Goal: Task Accomplishment & Management: Use online tool/utility

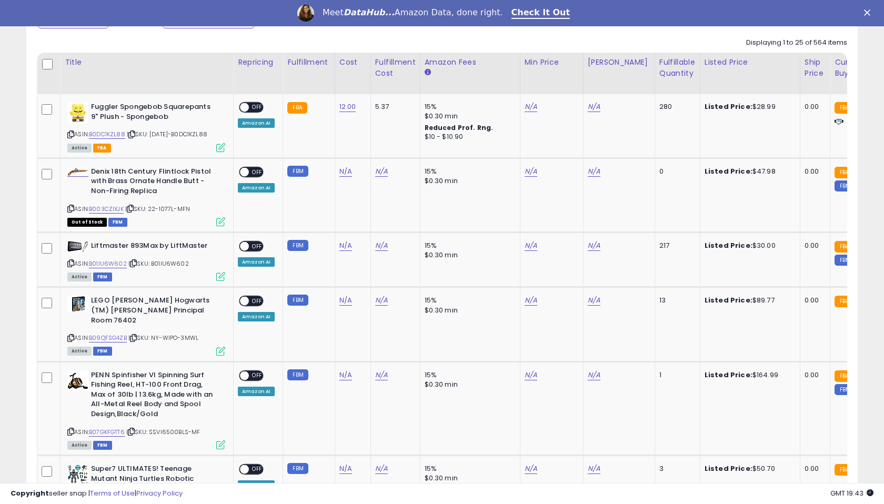
scroll to position [486, 0]
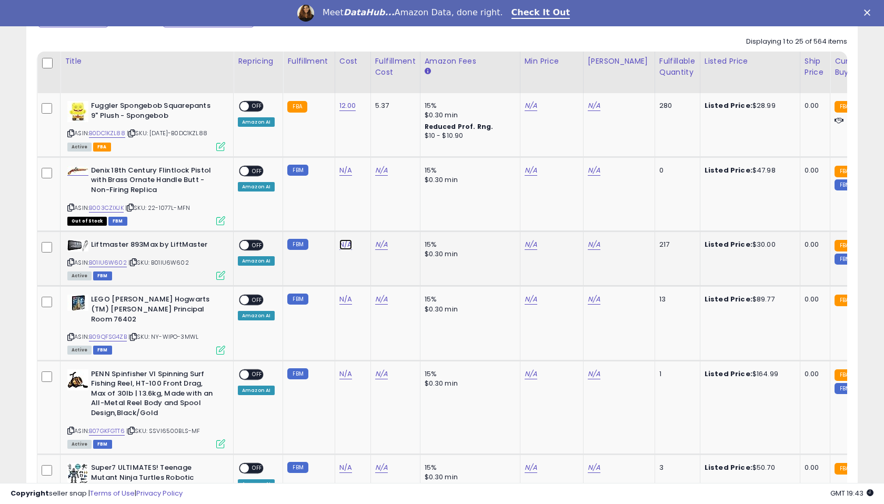
click at [341, 247] on link "N/A" at bounding box center [345, 244] width 13 height 11
click at [401, 219] on icon "button" at bounding box center [398, 218] width 6 height 6
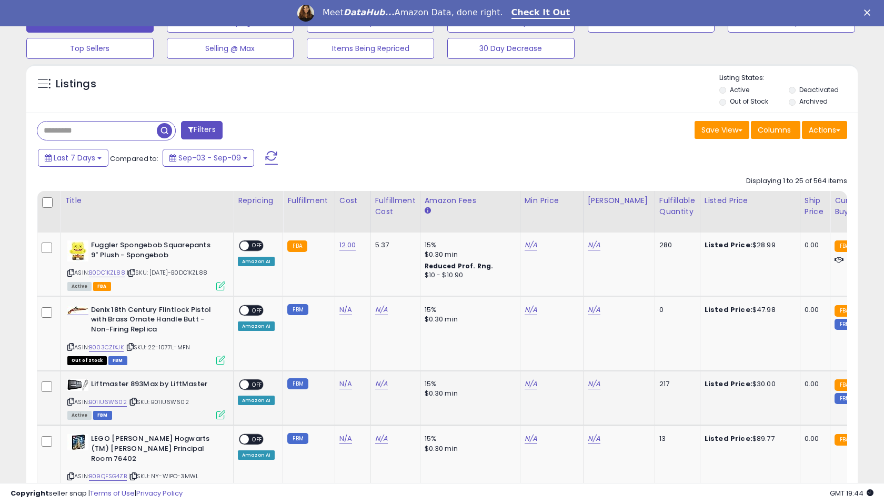
scroll to position [335, 0]
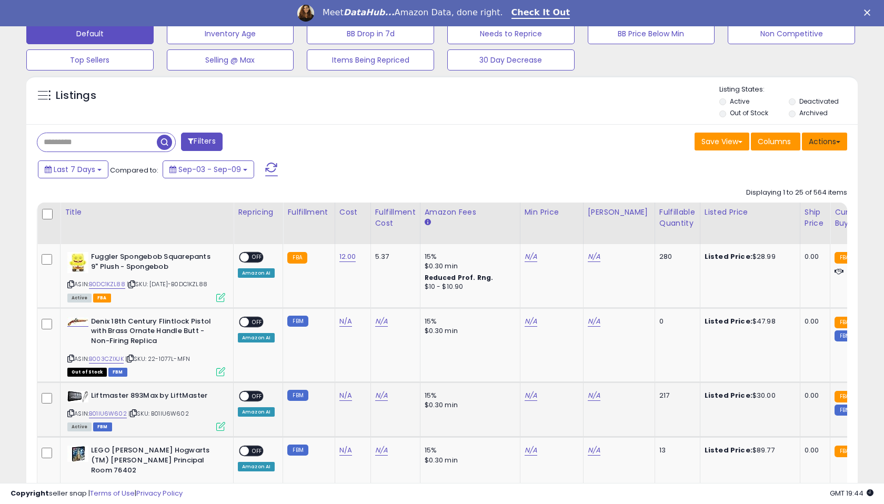
click at [812, 140] on button "Actions" at bounding box center [824, 142] width 45 height 18
click at [716, 143] on button "Save View" at bounding box center [721, 142] width 55 height 18
click at [819, 142] on button "Actions" at bounding box center [824, 142] width 45 height 18
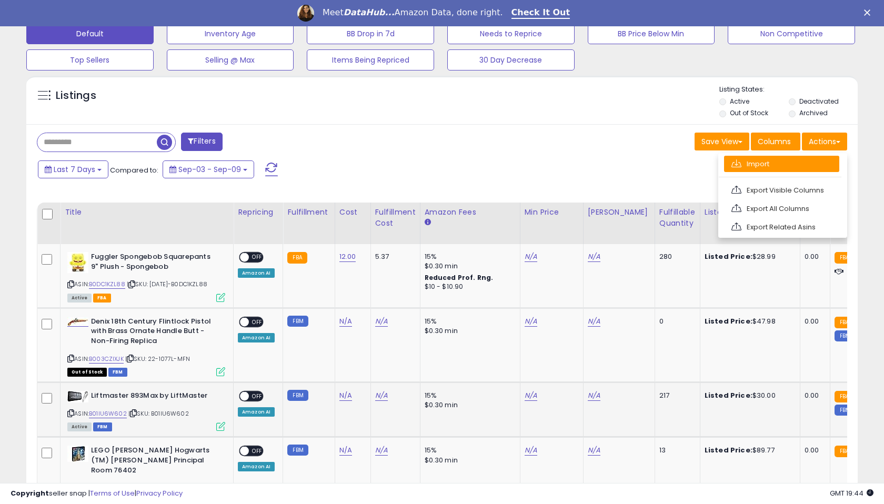
click at [800, 162] on link "Import" at bounding box center [781, 164] width 115 height 16
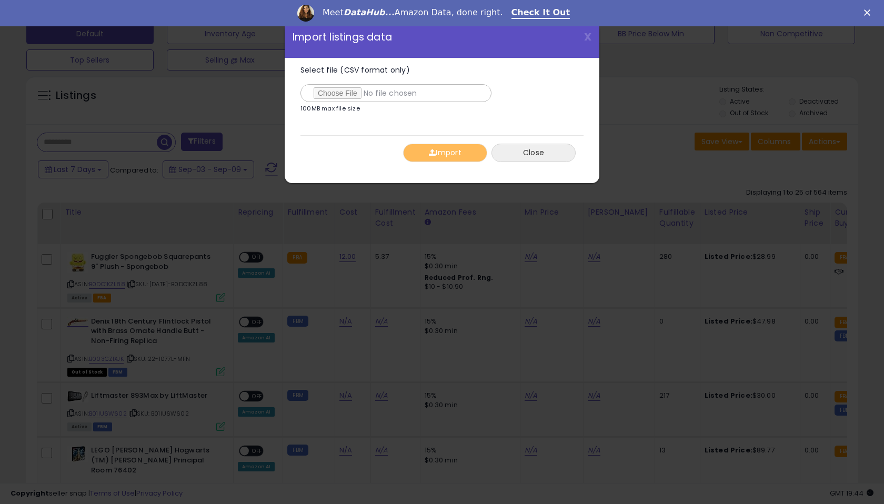
click at [513, 153] on button "Close" at bounding box center [533, 153] width 84 height 18
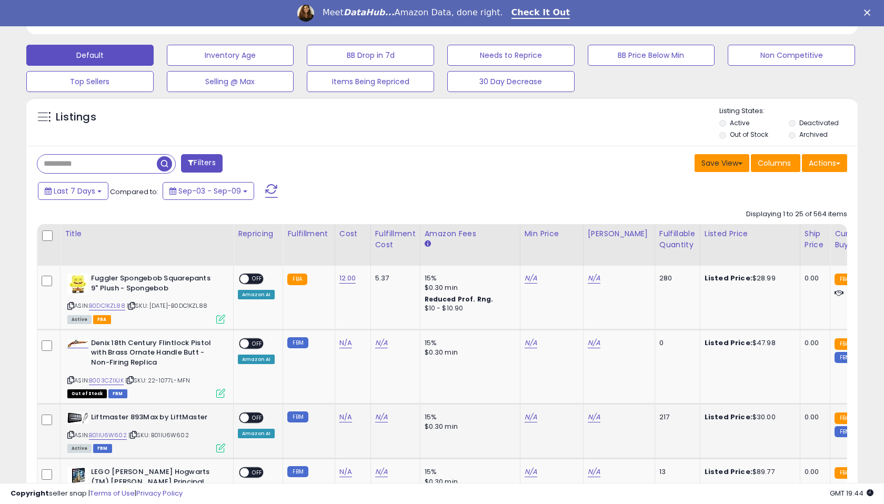
click at [725, 160] on button "Save View" at bounding box center [721, 163] width 55 height 18
click at [664, 159] on div "Save View Save As New View Update Current View Columns Actions Import Export Vi…" at bounding box center [648, 164] width 413 height 21
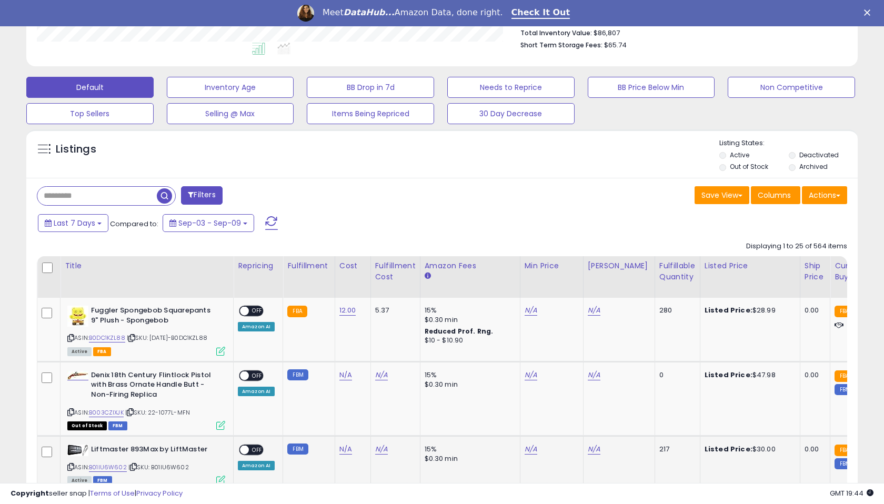
scroll to position [280, 0]
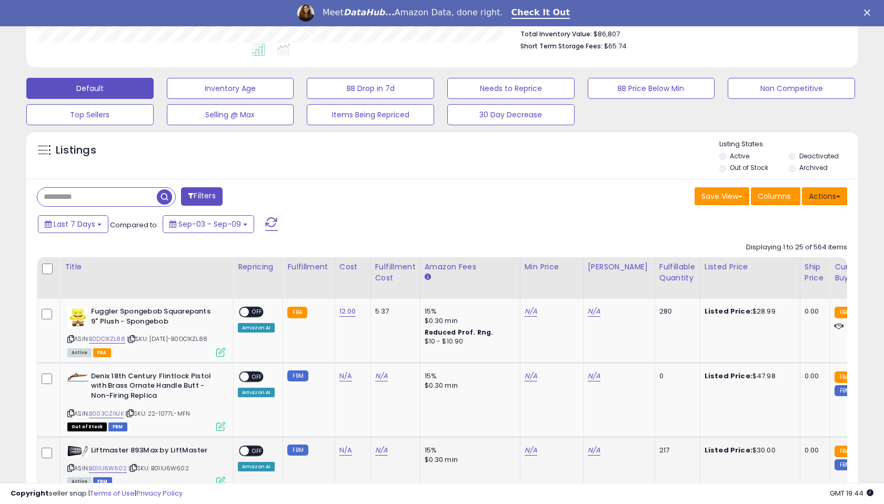
click at [834, 202] on button "Actions" at bounding box center [824, 196] width 45 height 18
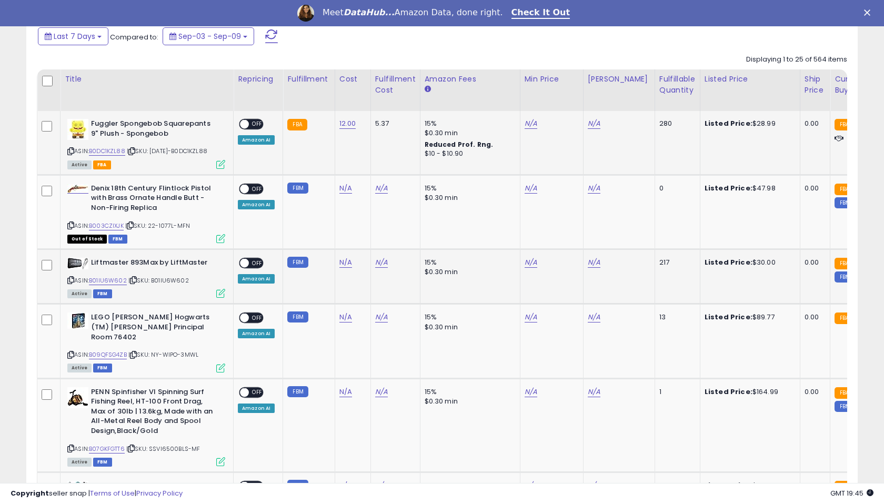
scroll to position [449, 0]
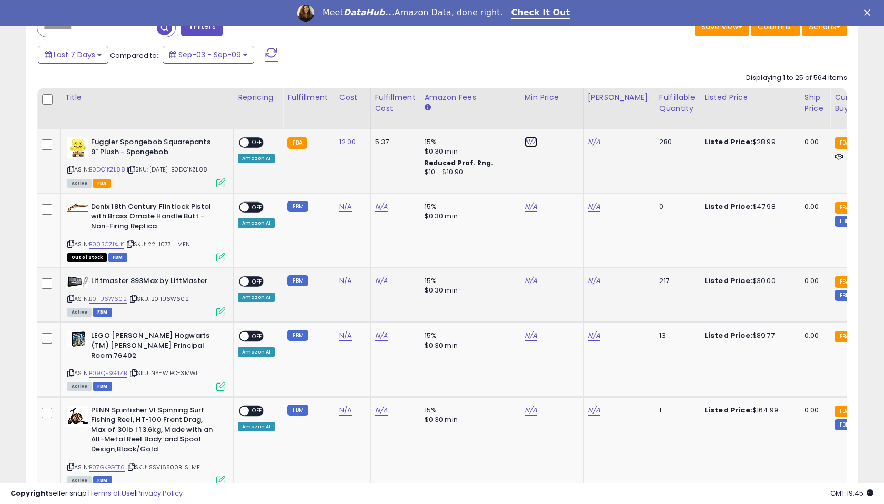
click at [528, 145] on link "N/A" at bounding box center [530, 142] width 13 height 11
click at [537, 160] on td "N/A" at bounding box center [551, 161] width 63 height 64
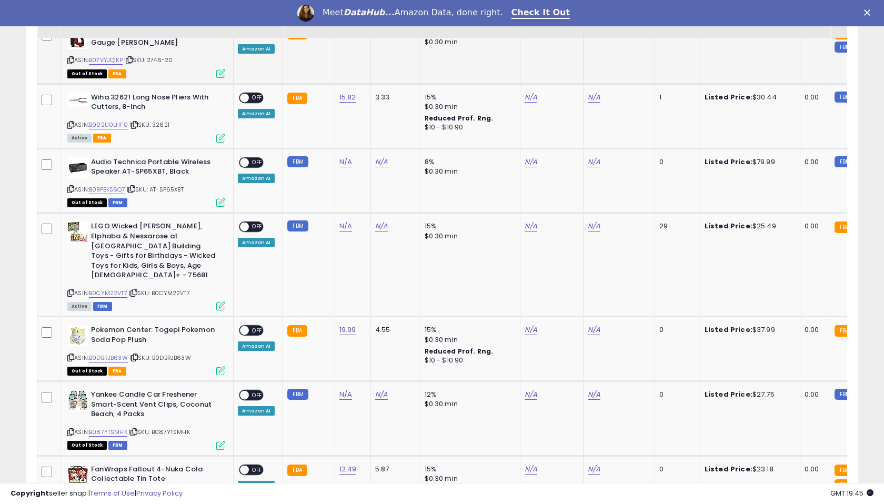
scroll to position [1368, 0]
